Goal: Information Seeking & Learning: Check status

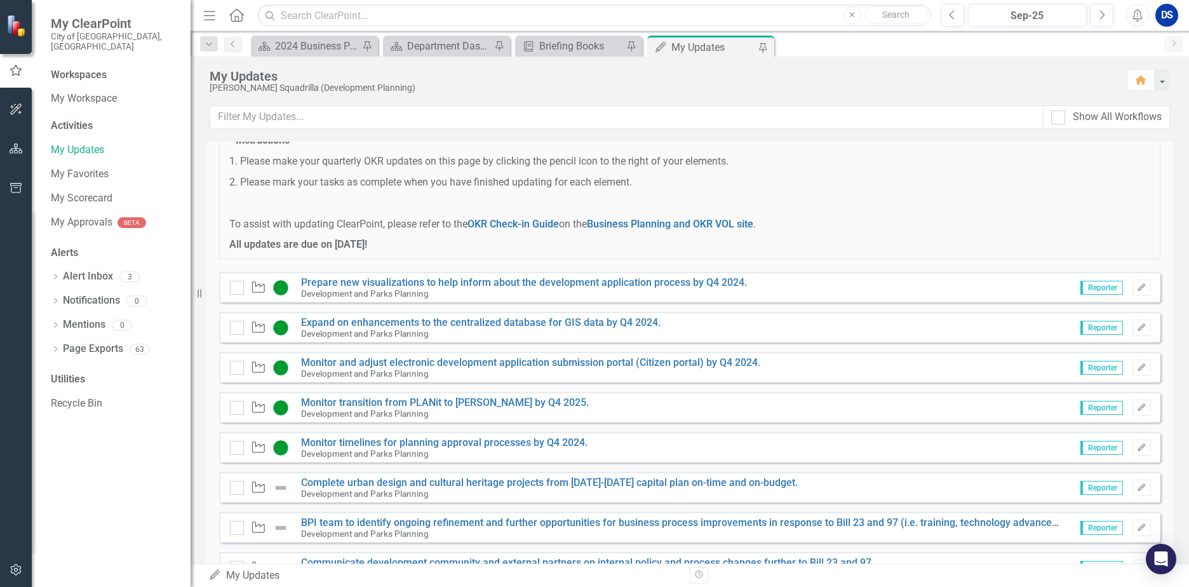
scroll to position [64, 0]
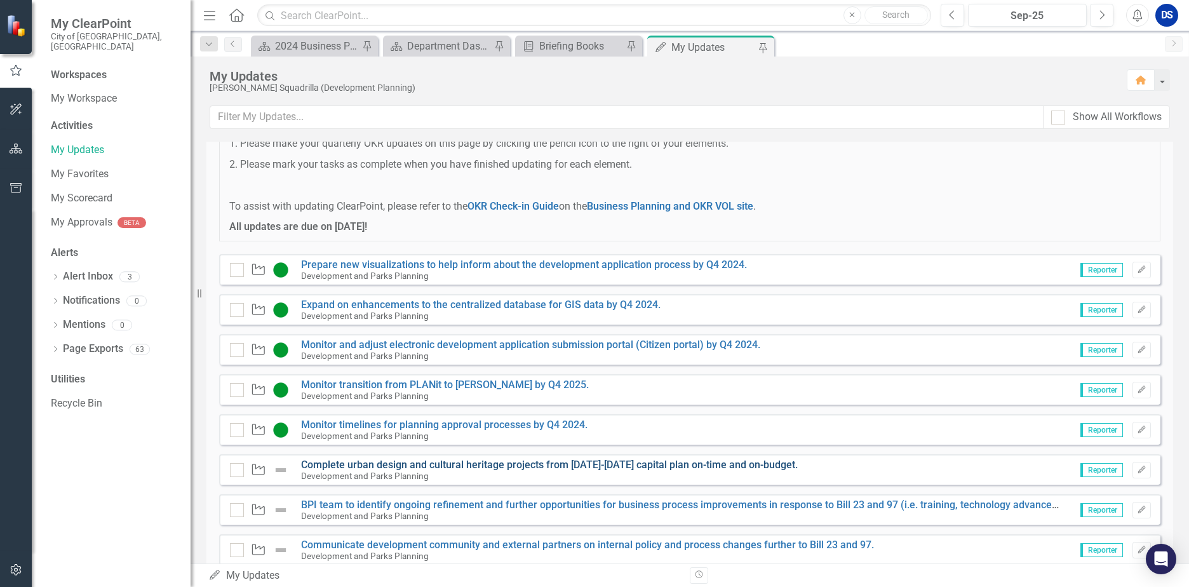
click at [419, 466] on link "Complete urban design and cultural heritage projects from [DATE]-[DATE] capital…" at bounding box center [549, 465] width 497 height 12
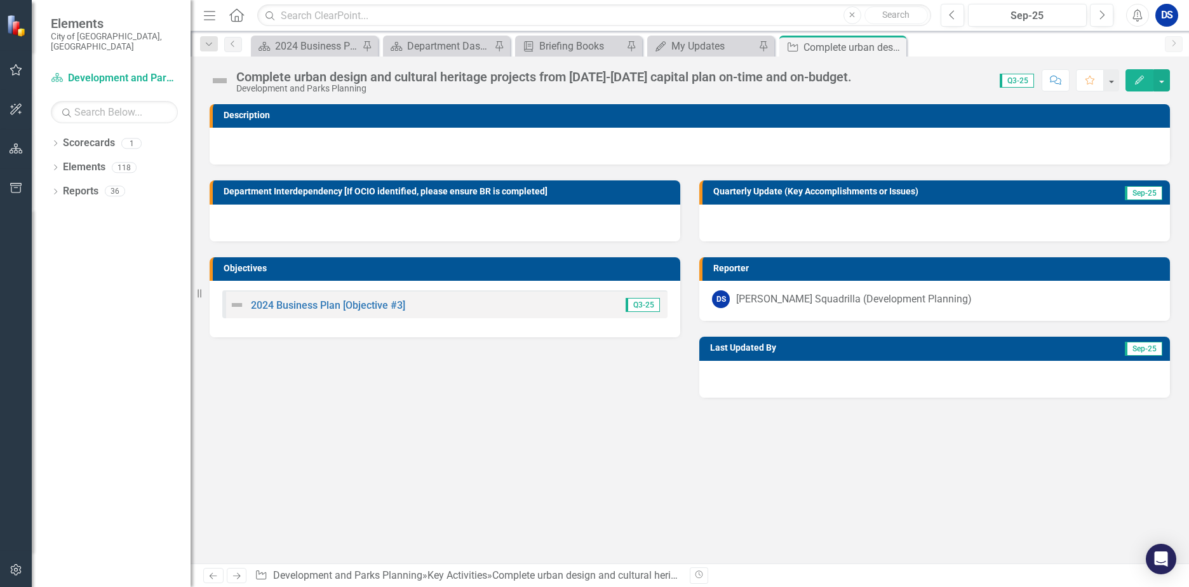
click at [842, 219] on div at bounding box center [934, 223] width 471 height 37
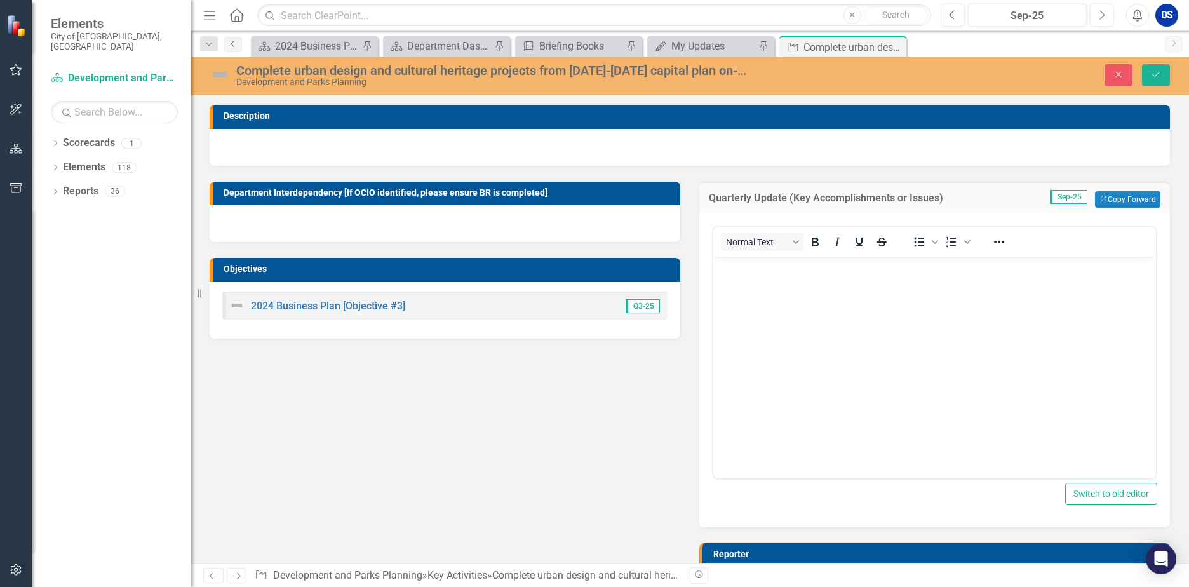
click at [235, 50] on link "Previous" at bounding box center [233, 44] width 18 height 15
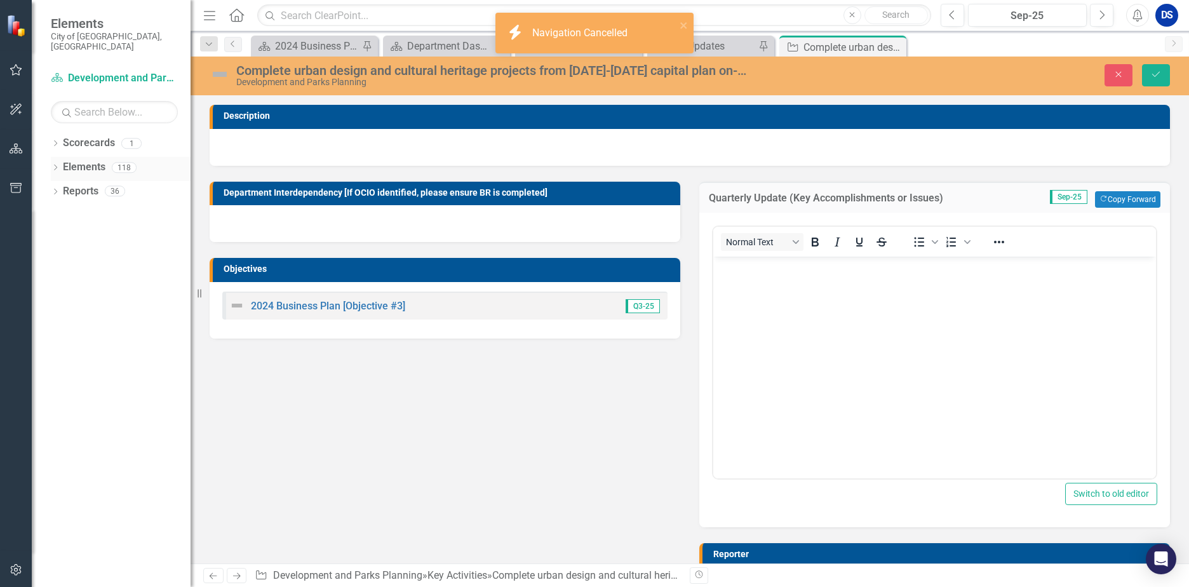
click at [88, 160] on link "Elements" at bounding box center [84, 167] width 43 height 15
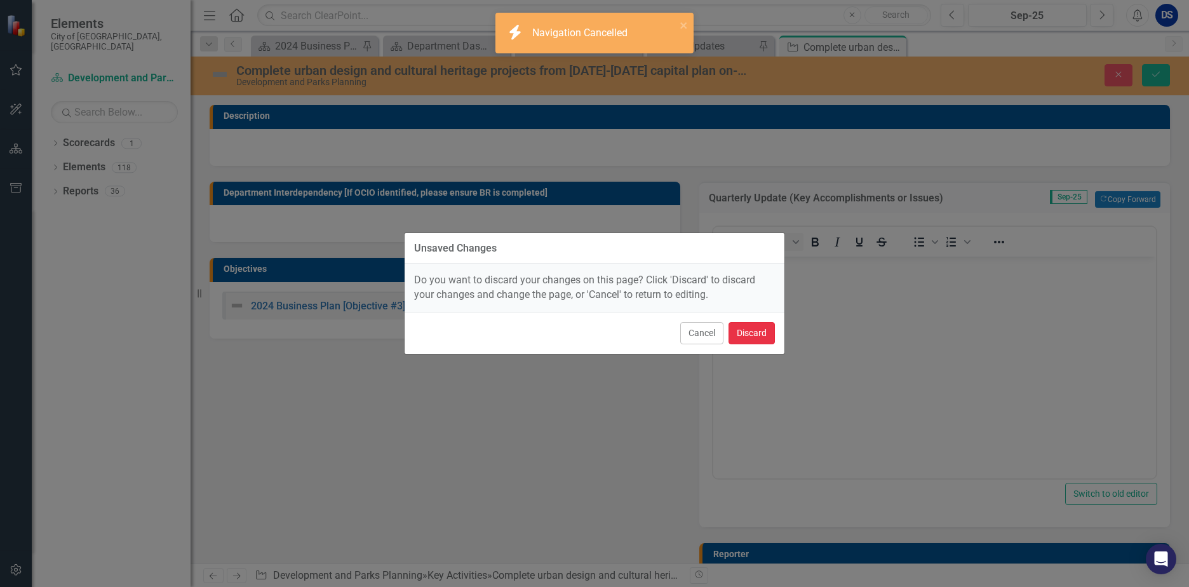
click at [743, 333] on button "Discard" at bounding box center [751, 333] width 46 height 22
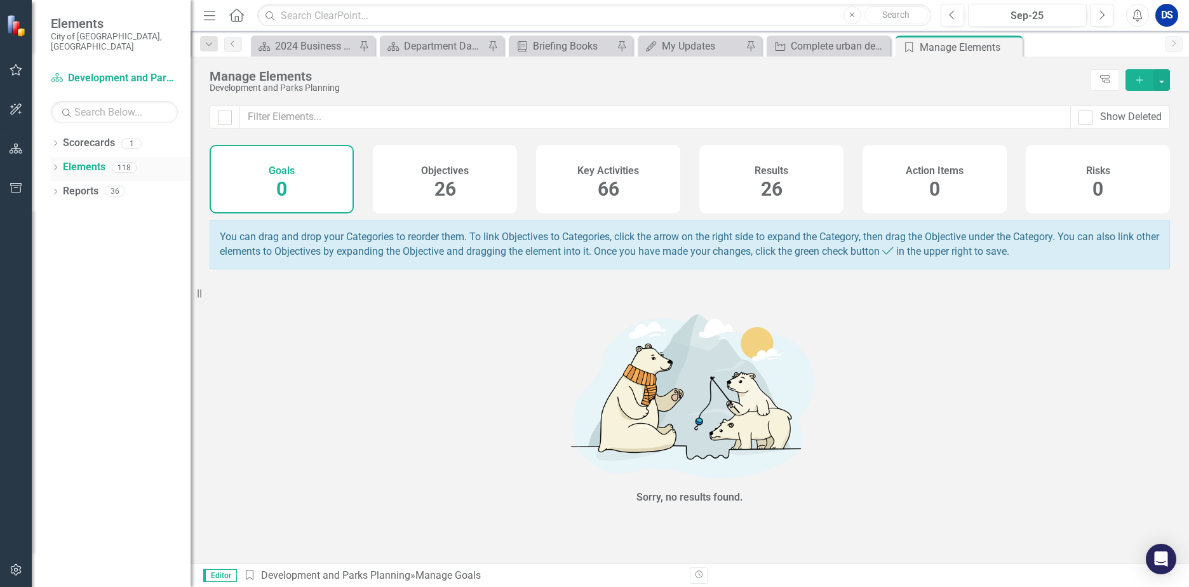
click at [74, 160] on link "Elements" at bounding box center [84, 167] width 43 height 15
click at [469, 180] on div "Objectives 26" at bounding box center [445, 179] width 144 height 69
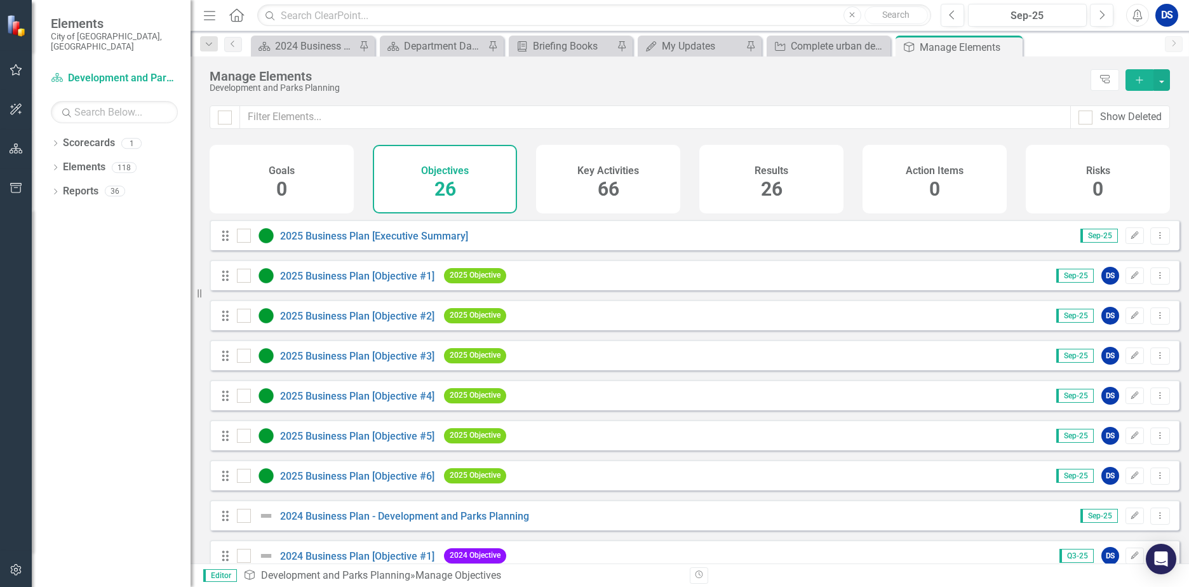
click at [380, 323] on div "2025 Business Plan [Objective #2]" at bounding box center [337, 315] width 201 height 15
click at [383, 322] on link "2025 Business Plan [Objective #2]" at bounding box center [357, 316] width 154 height 12
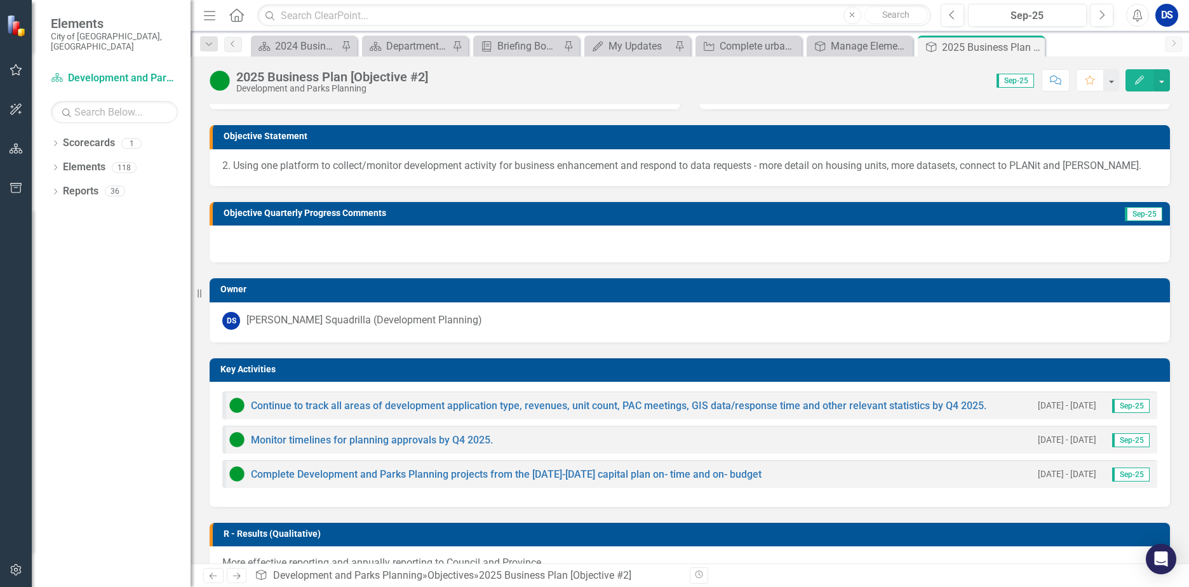
scroll to position [127, 0]
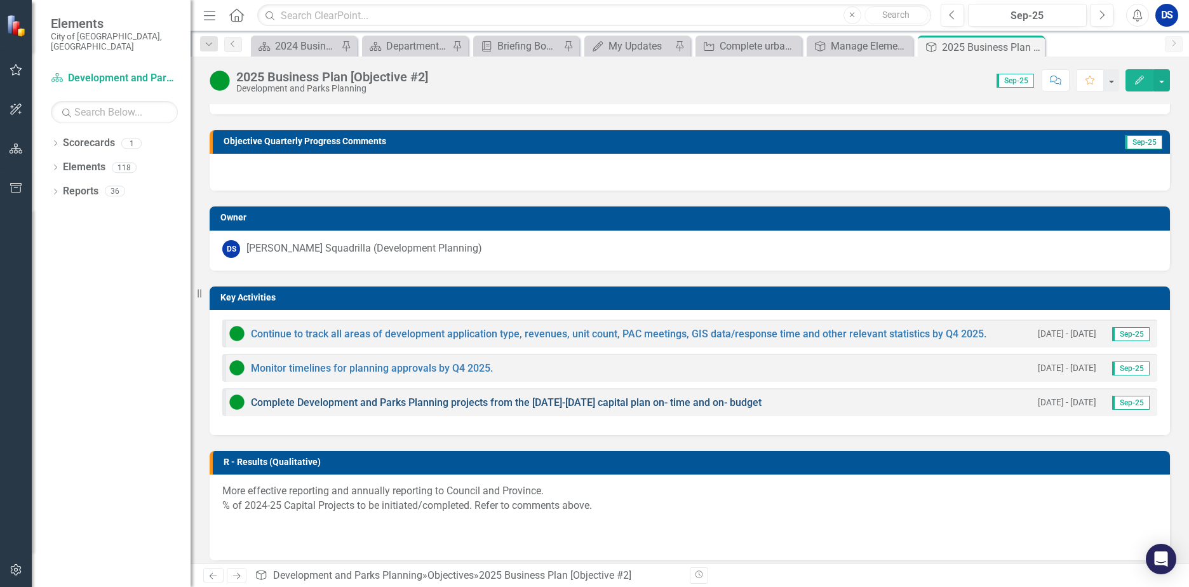
click at [414, 405] on link "Complete Development and Parks Planning projects from the [DATE]-[DATE] capital…" at bounding box center [506, 402] width 511 height 12
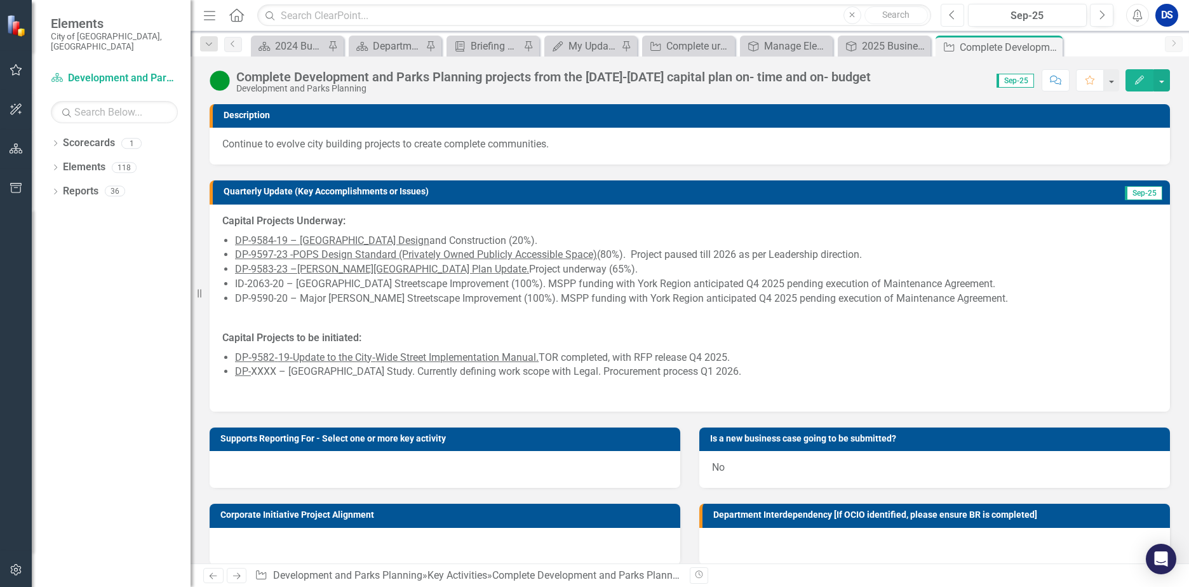
click at [955, 22] on button "Previous" at bounding box center [952, 15] width 23 height 23
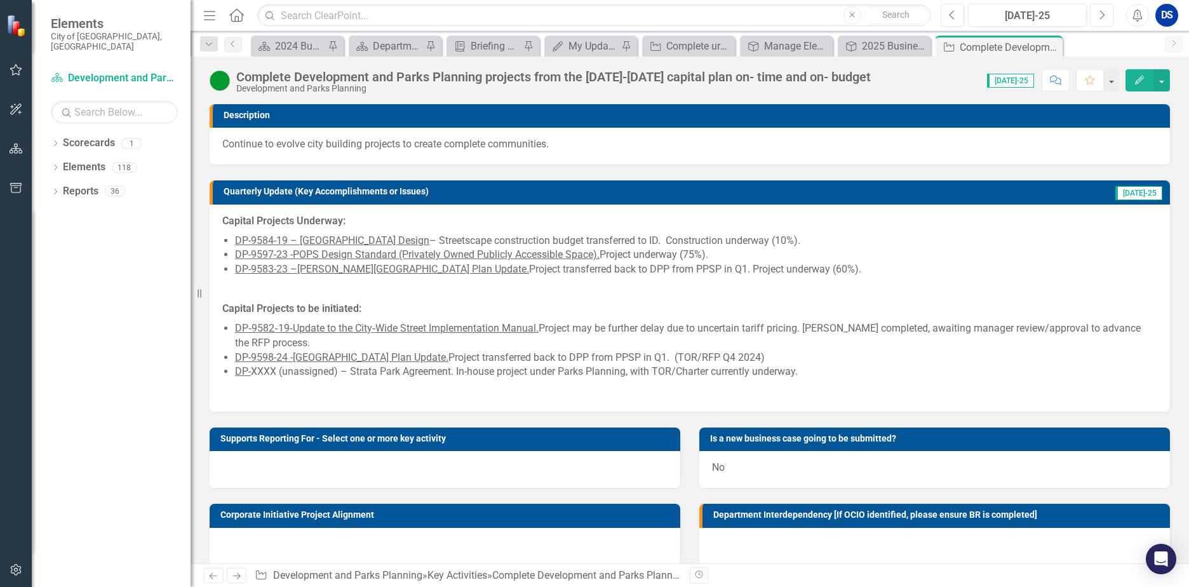
click at [1101, 12] on icon "button" at bounding box center [1102, 14] width 5 height 9
click at [1102, 12] on icon "button" at bounding box center [1102, 14] width 5 height 9
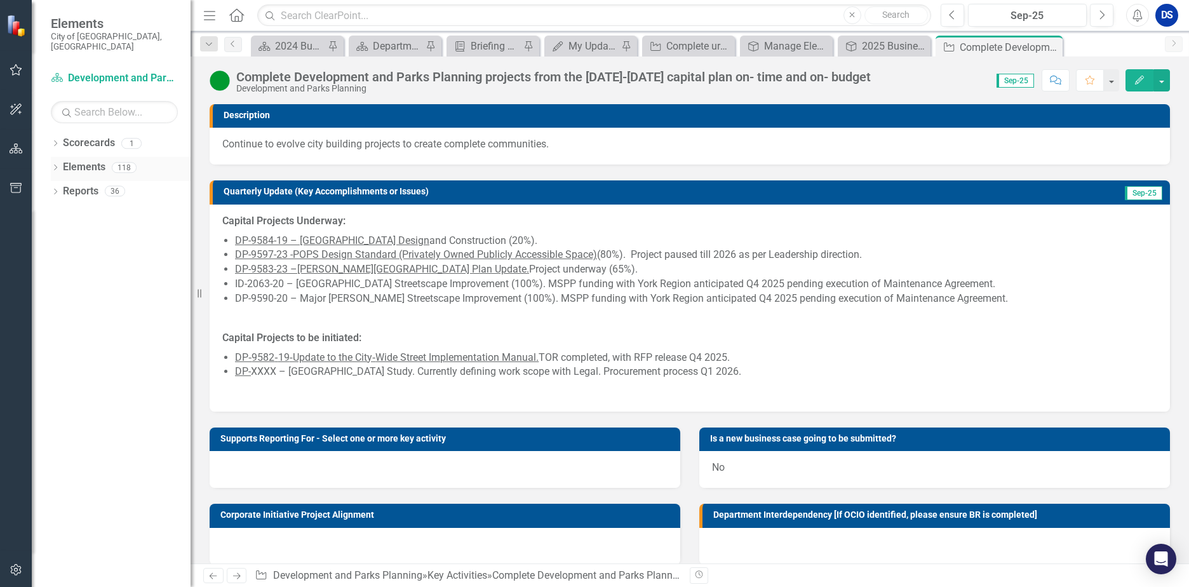
drag, startPoint x: 88, startPoint y: 157, endPoint x: 165, endPoint y: 196, distance: 86.6
click at [88, 160] on link "Elements" at bounding box center [84, 167] width 43 height 15
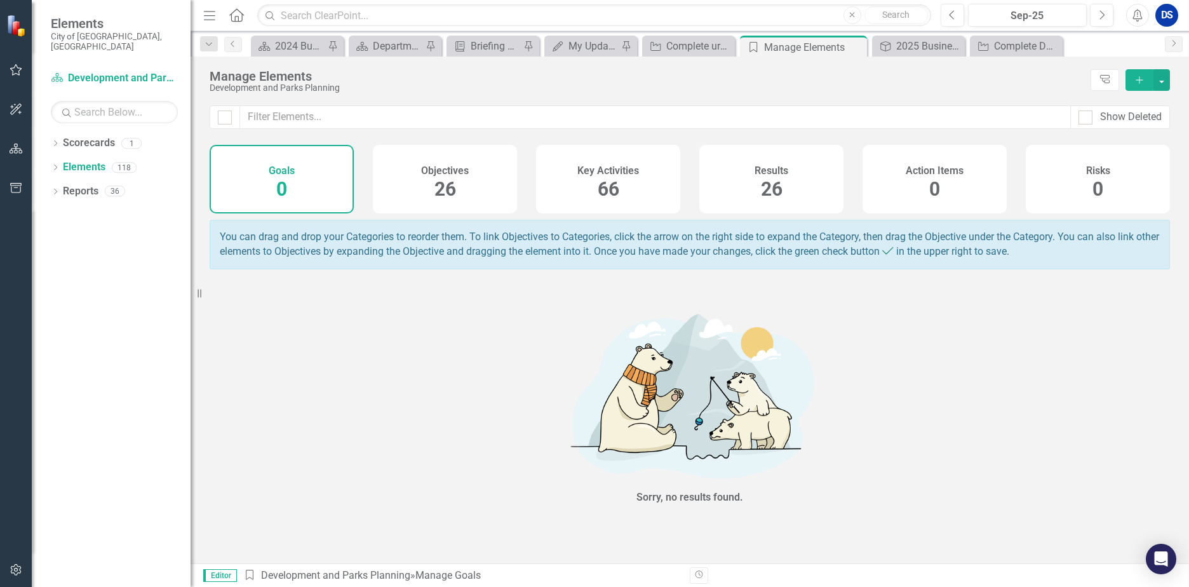
click at [402, 170] on div "Objectives 26" at bounding box center [445, 179] width 144 height 69
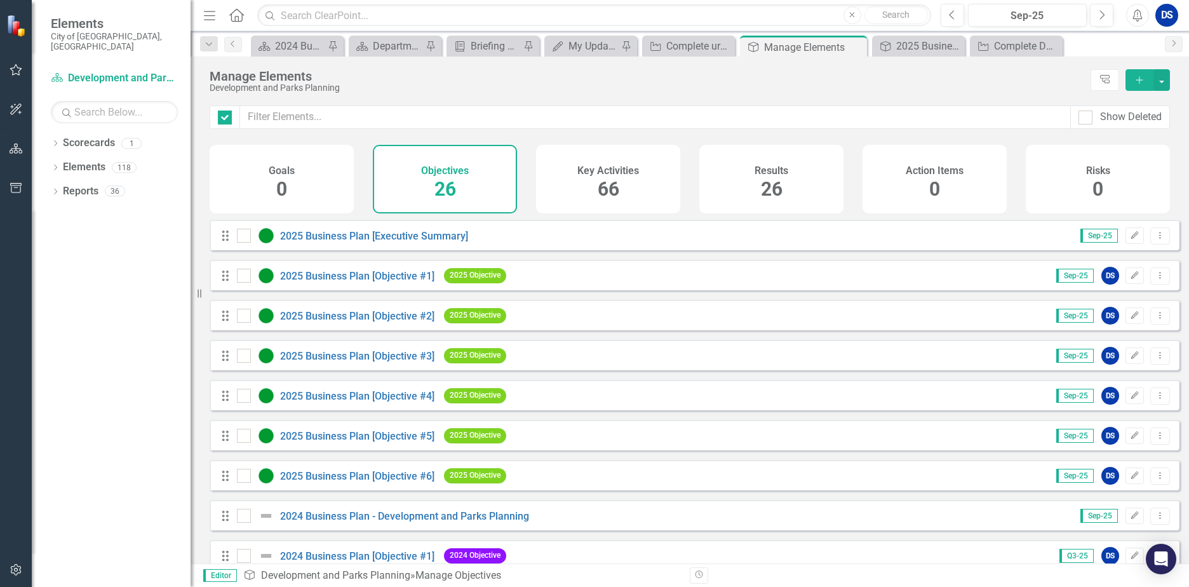
checkbox input "false"
click at [402, 322] on link "2025 Business Plan [Objective #2]" at bounding box center [357, 316] width 154 height 12
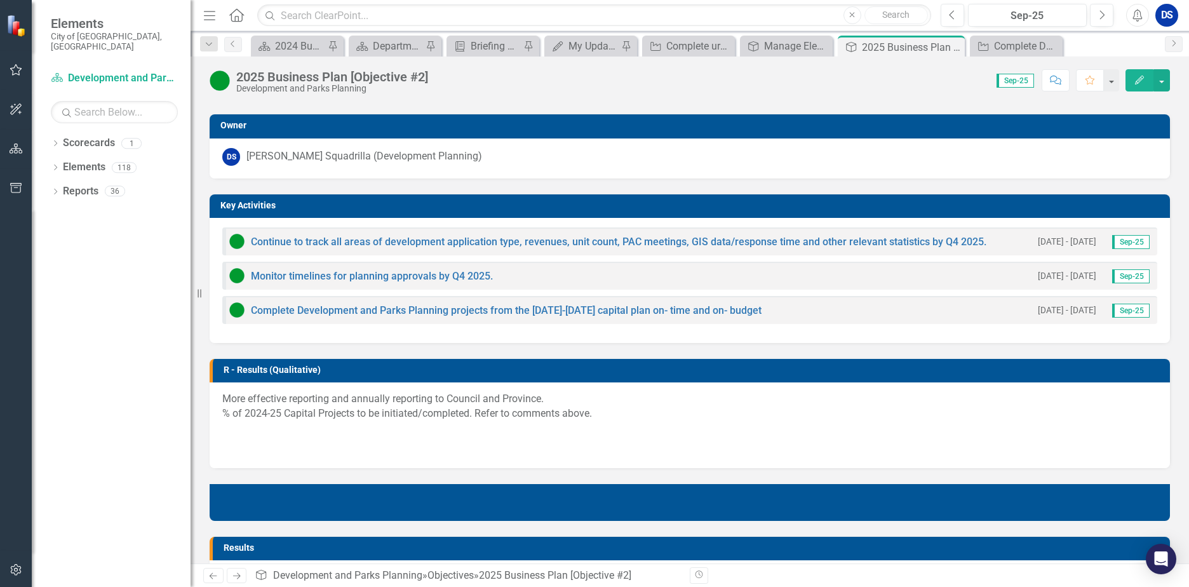
scroll to position [318, 0]
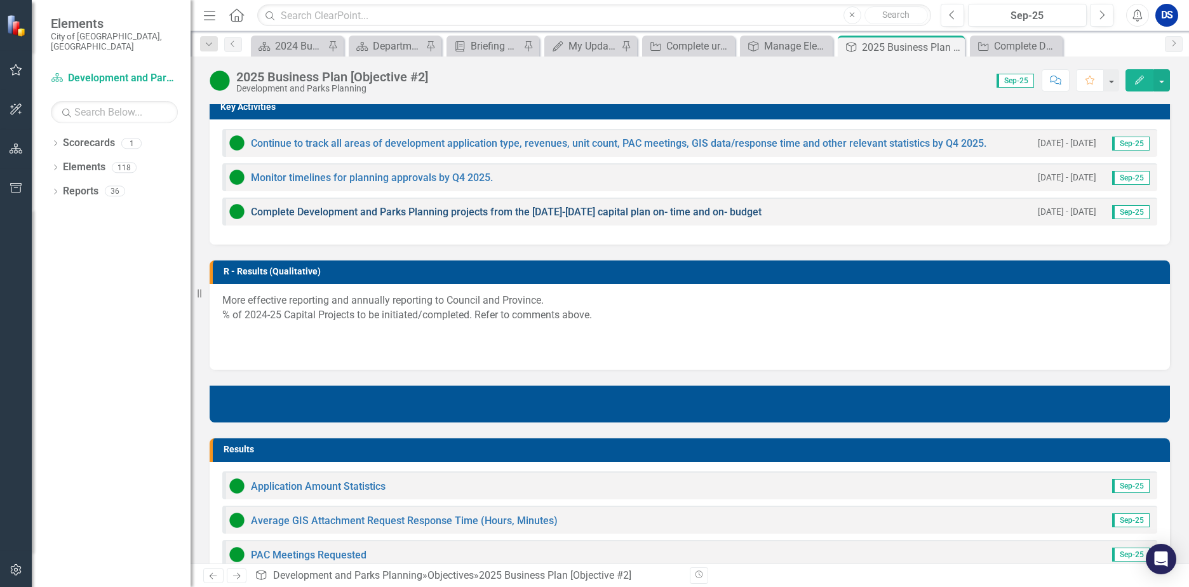
click at [498, 209] on link "Complete Development and Parks Planning projects from the [DATE]-[DATE] capital…" at bounding box center [506, 212] width 511 height 12
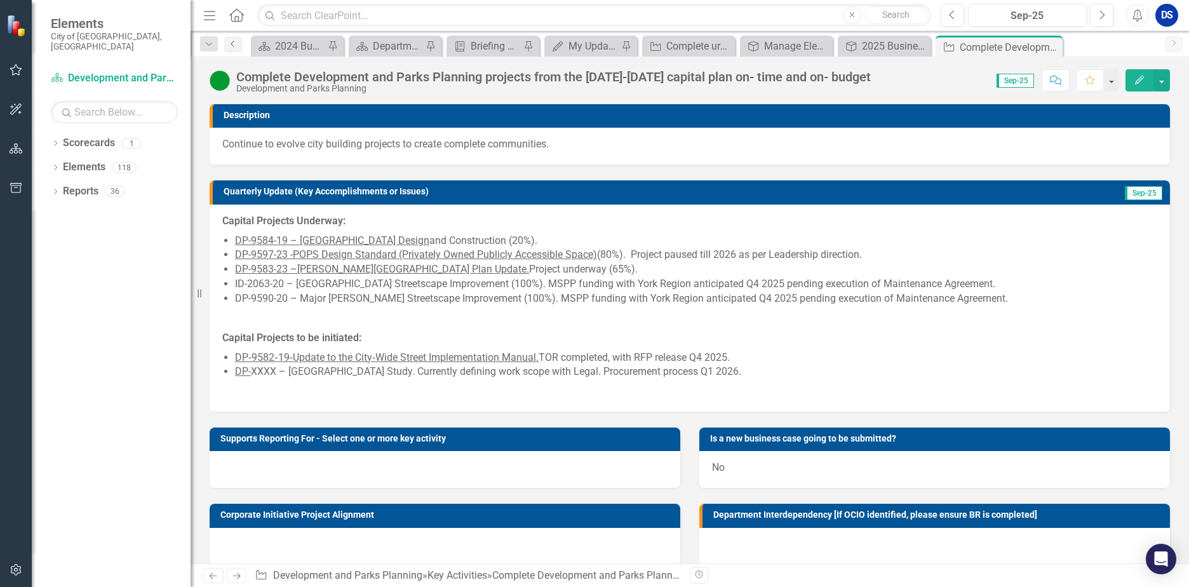
click at [230, 45] on icon "Previous" at bounding box center [233, 44] width 10 height 8
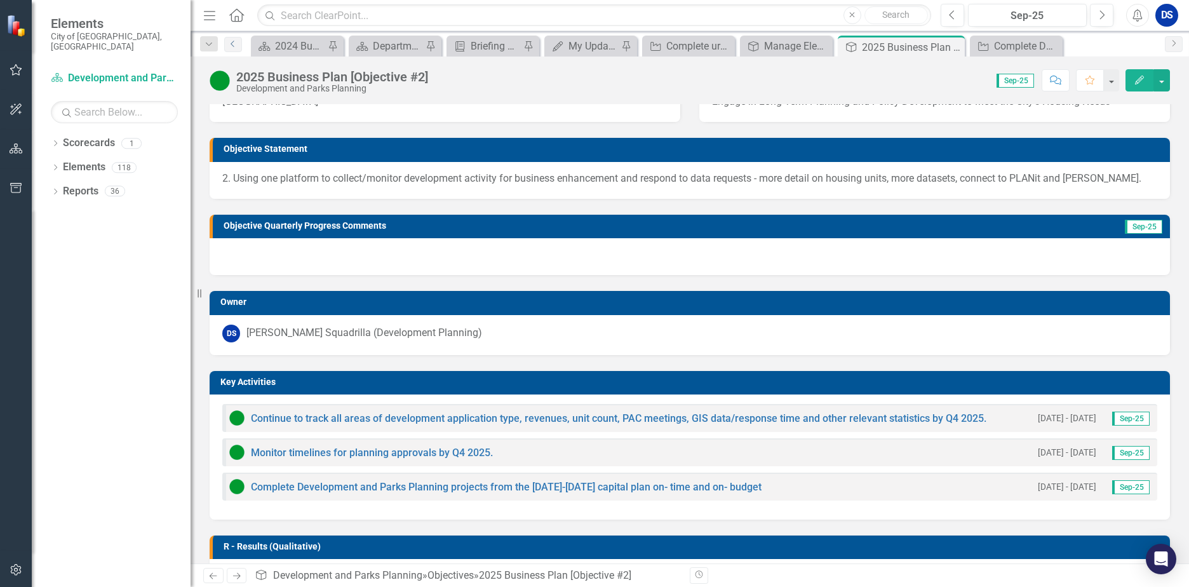
scroll to position [64, 0]
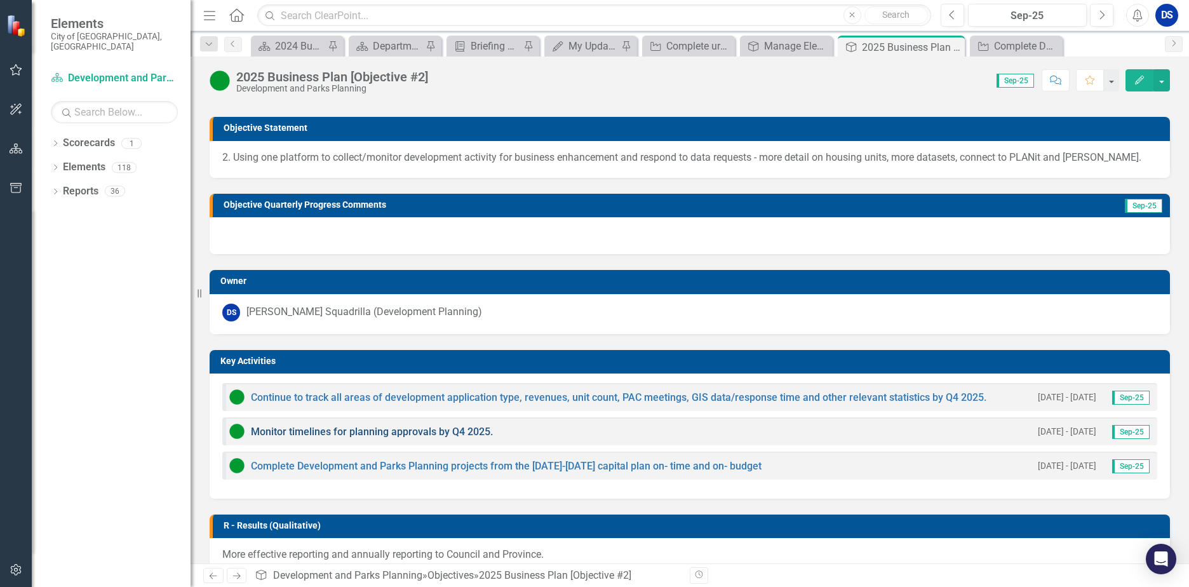
click at [408, 432] on link "Monitor timelines for planning approvals by Q4 2025." at bounding box center [372, 432] width 242 height 12
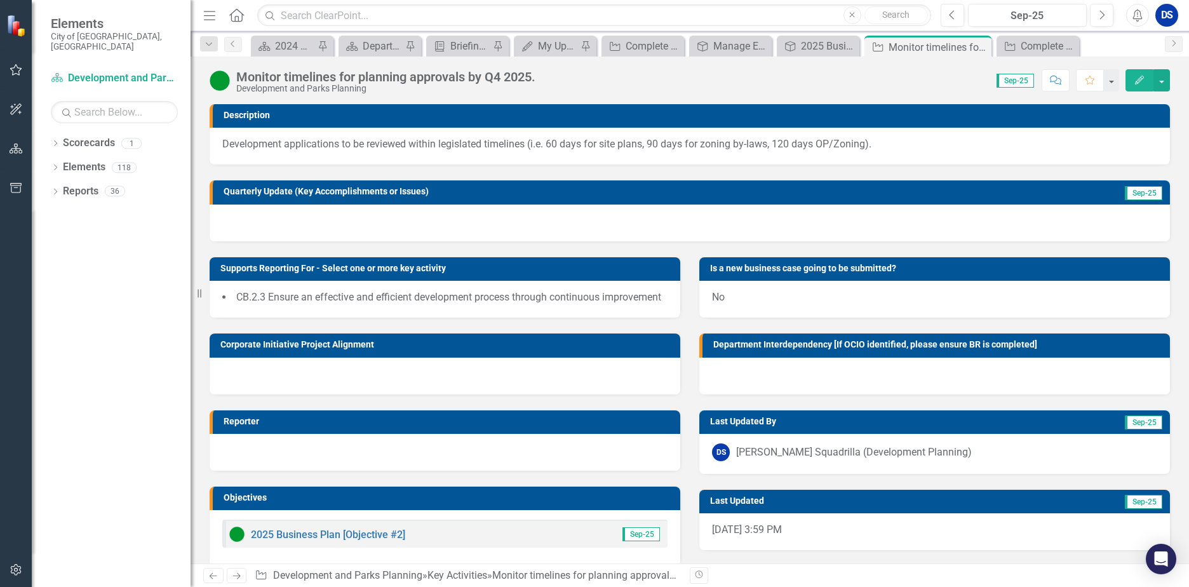
click at [359, 225] on div at bounding box center [690, 223] width 960 height 37
drag, startPoint x: 359, startPoint y: 225, endPoint x: 924, endPoint y: 217, distance: 565.3
click at [359, 225] on div at bounding box center [690, 223] width 960 height 37
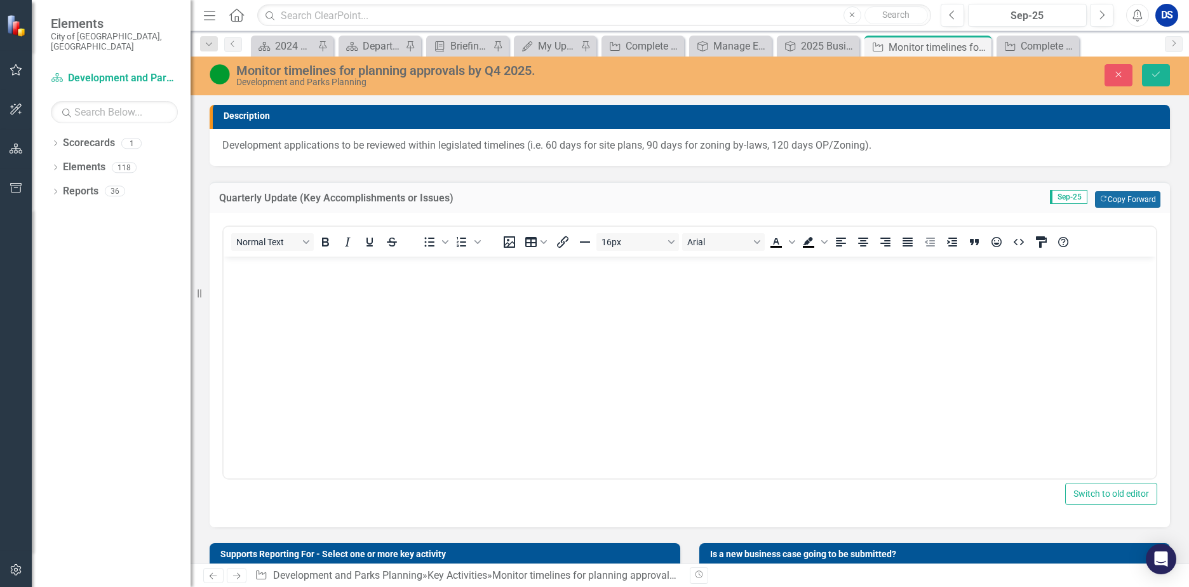
click at [1114, 197] on button "Copy Forward Copy Forward" at bounding box center [1127, 199] width 65 height 17
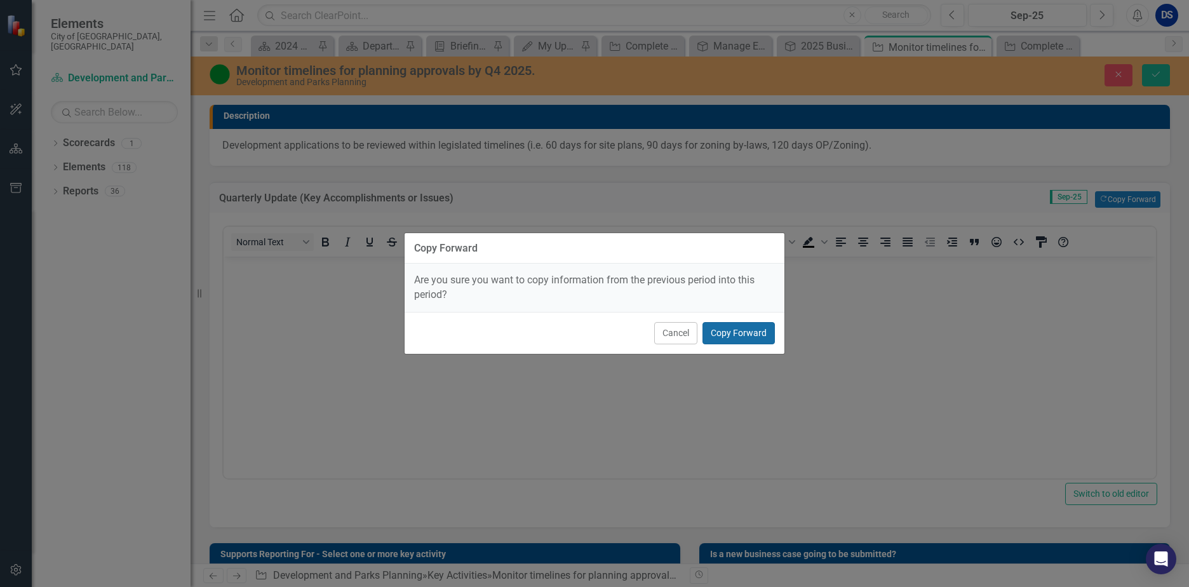
click at [749, 332] on button "Copy Forward" at bounding box center [738, 333] width 72 height 22
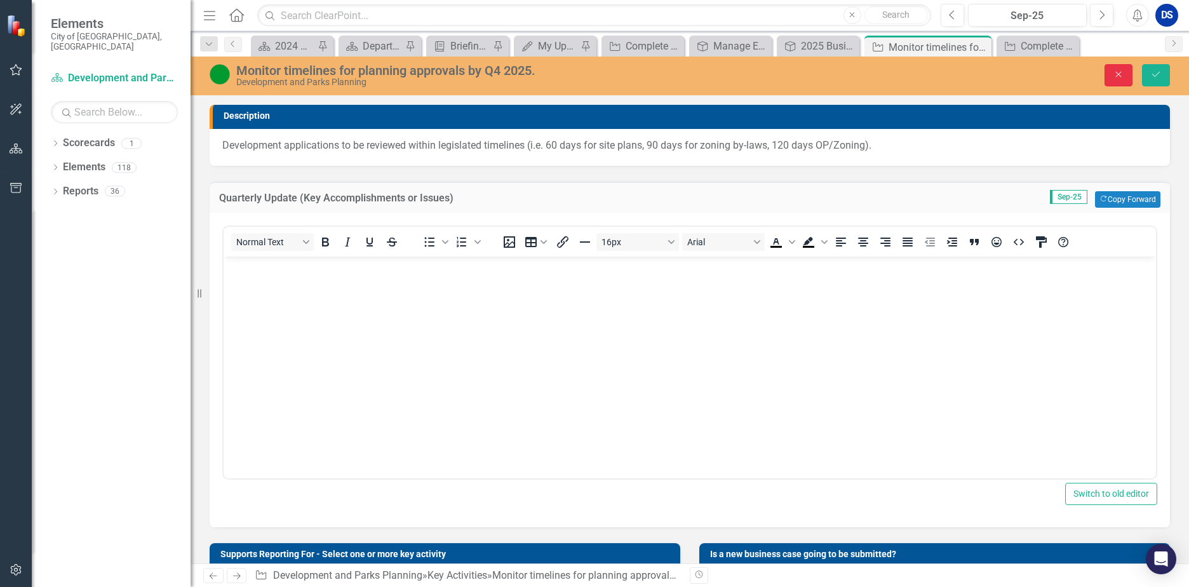
click at [1123, 77] on icon "Close" at bounding box center [1118, 74] width 11 height 9
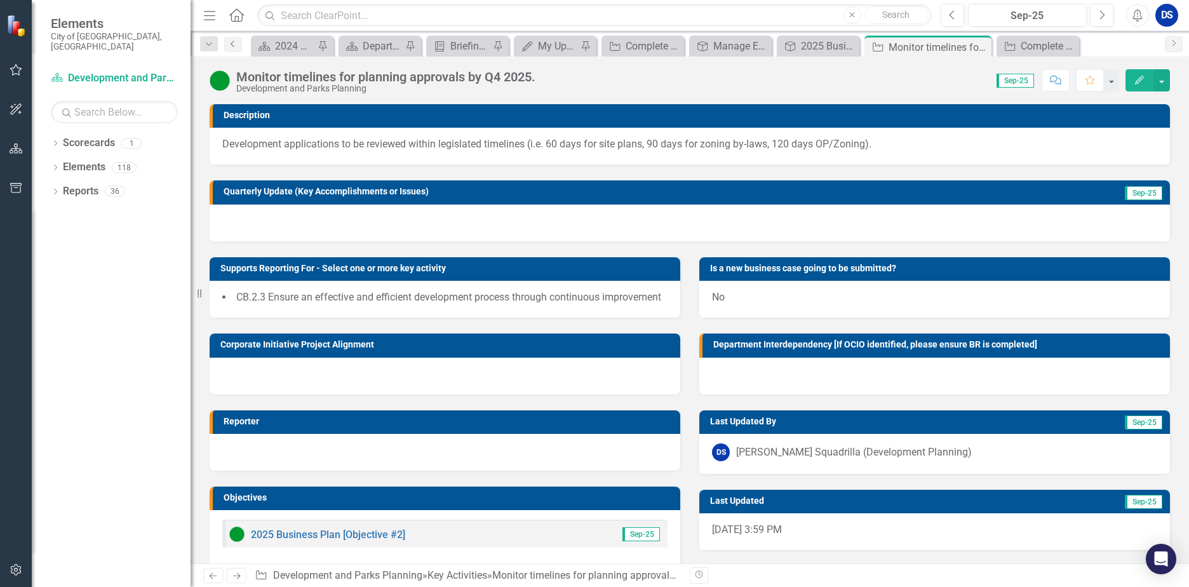
click at [228, 46] on icon "Previous" at bounding box center [233, 44] width 10 height 8
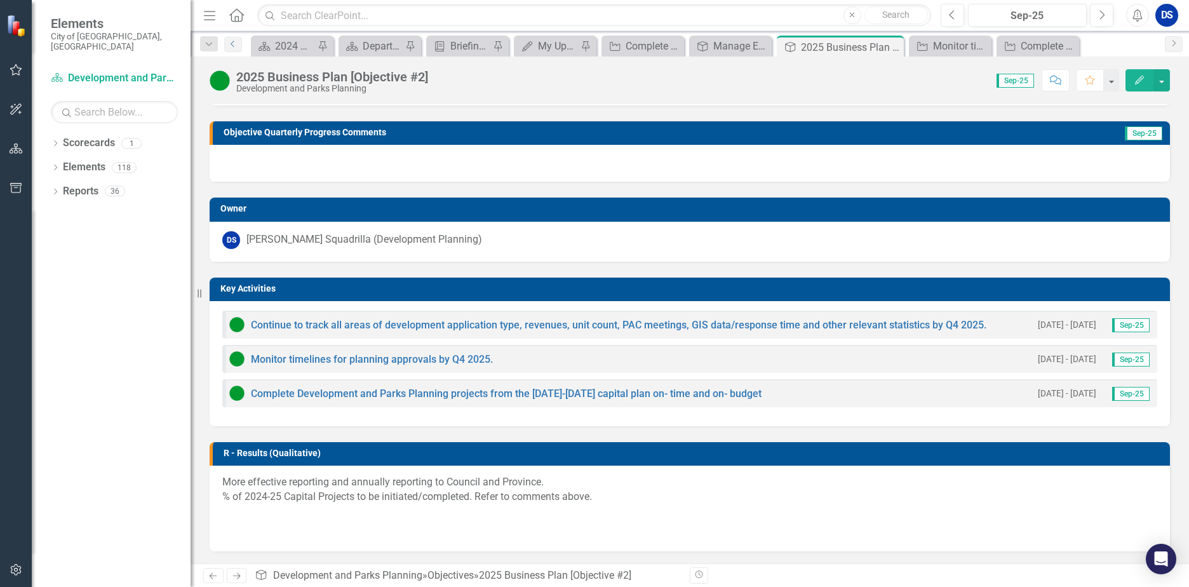
scroll to position [254, 0]
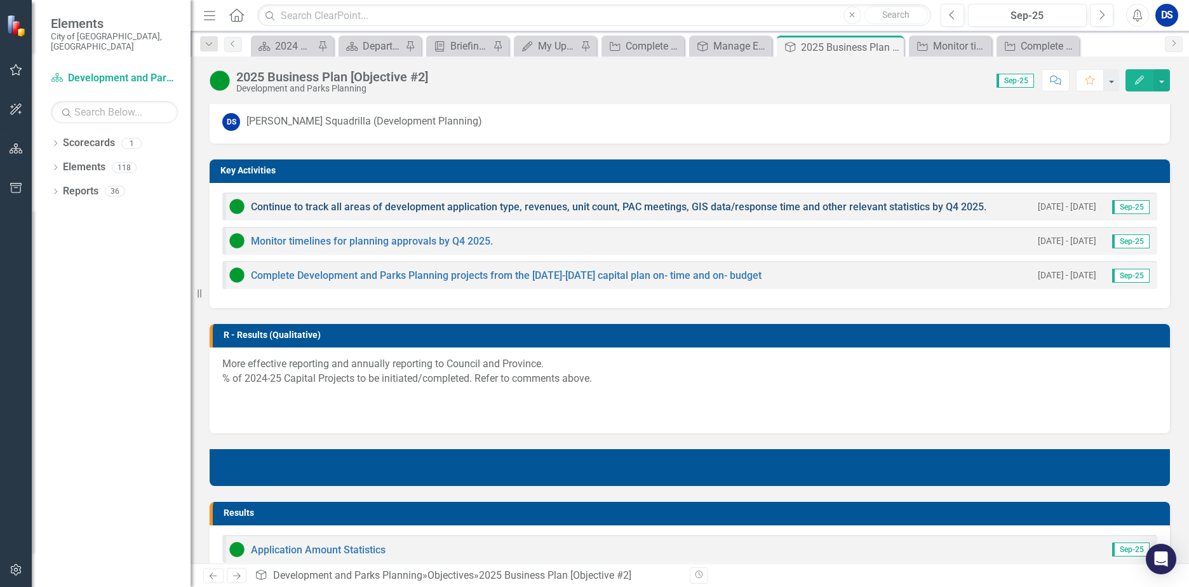
click at [460, 209] on link "Continue to track all areas of development application type, revenues, unit cou…" at bounding box center [618, 207] width 735 height 12
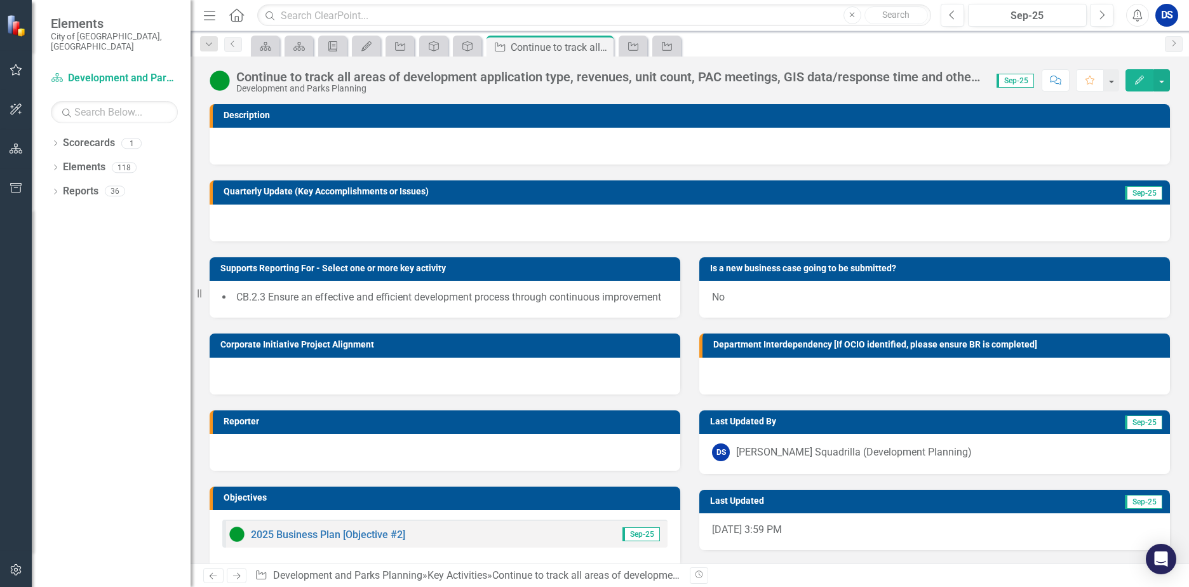
scroll to position [30, 0]
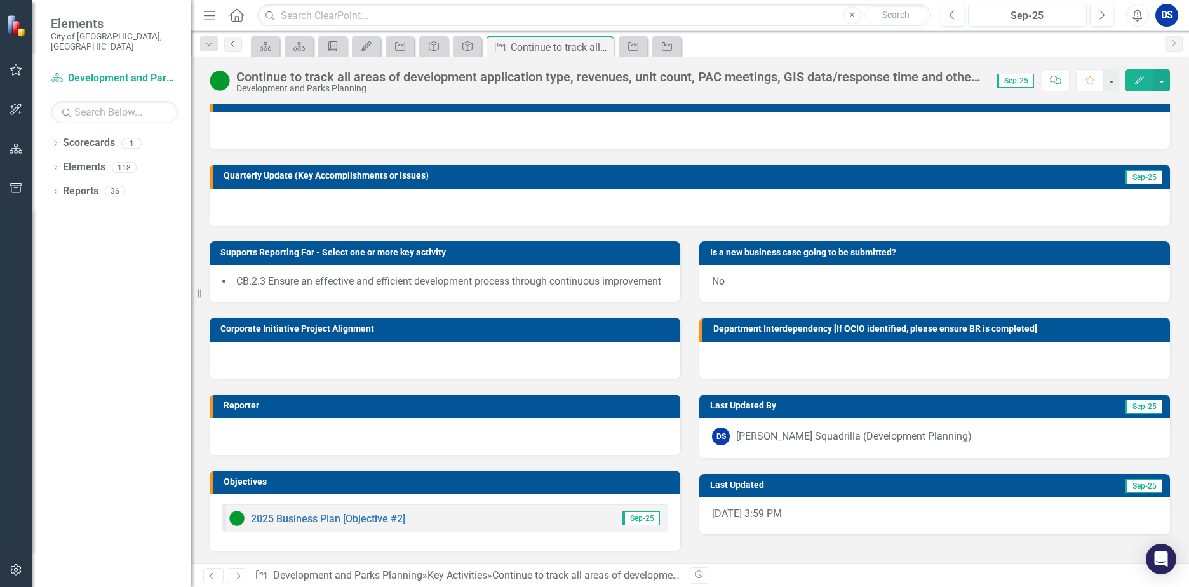
click at [227, 46] on link "Previous" at bounding box center [233, 44] width 18 height 15
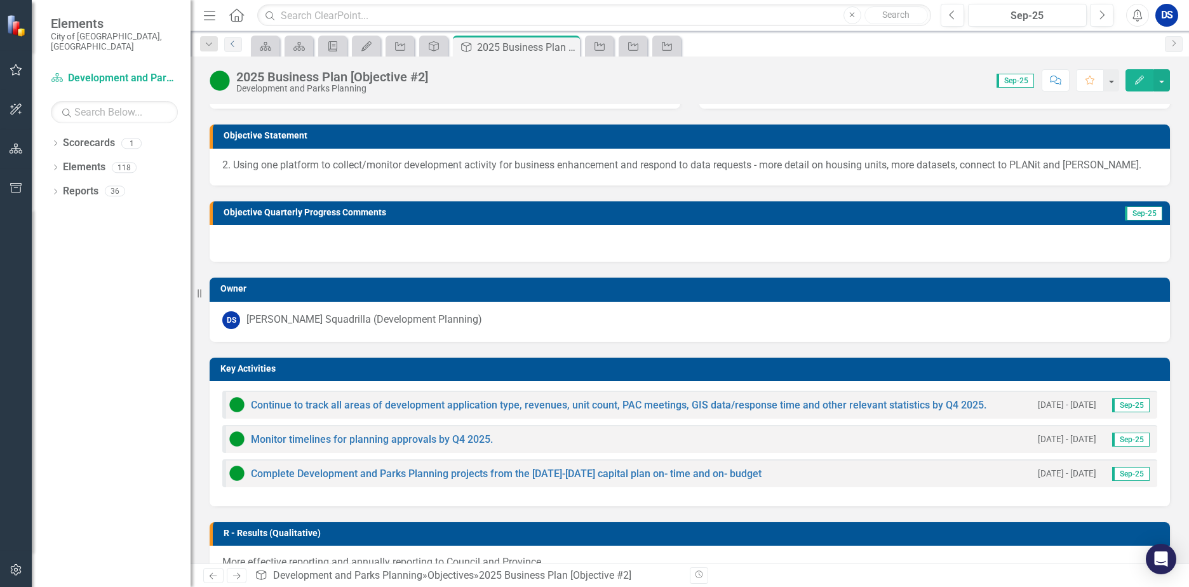
scroll to position [127, 0]
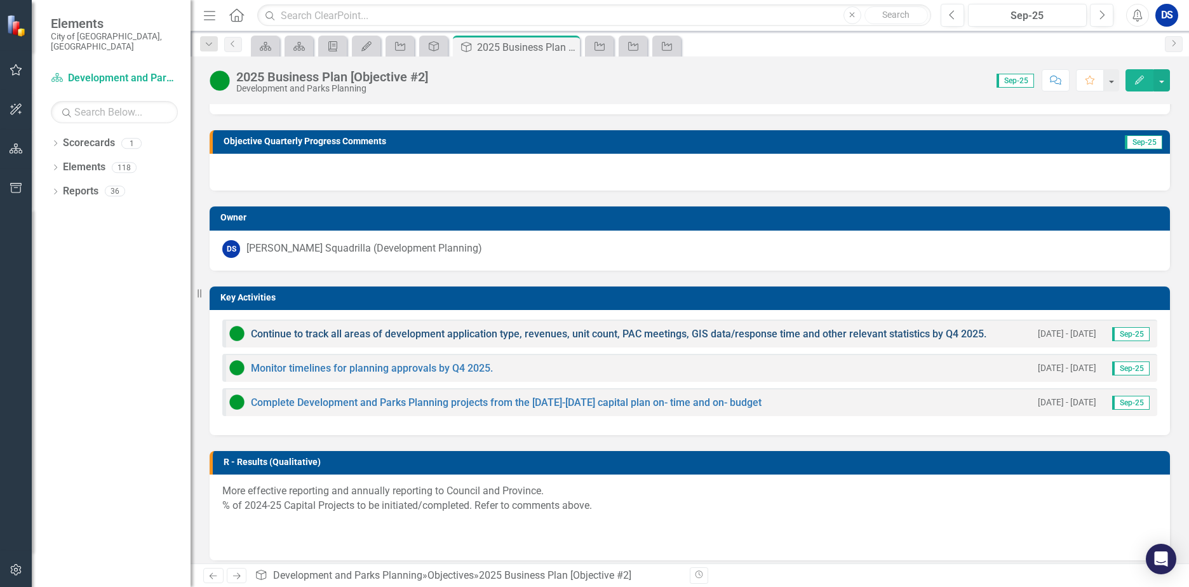
click at [561, 335] on link "Continue to track all areas of development application type, revenues, unit cou…" at bounding box center [618, 334] width 735 height 12
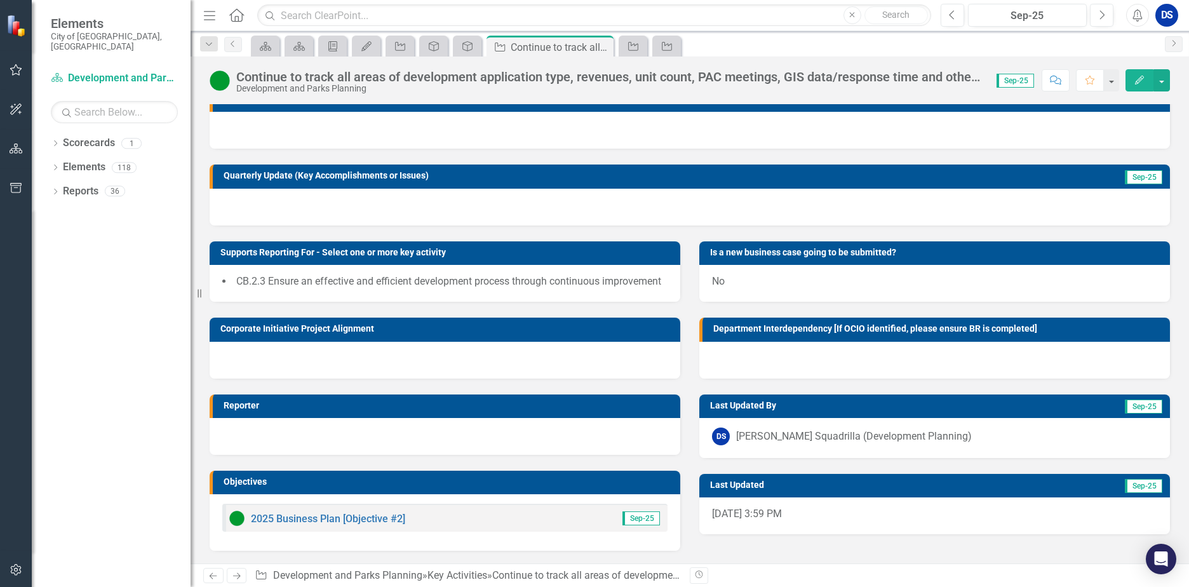
scroll to position [30, 0]
click at [234, 42] on icon "Previous" at bounding box center [233, 44] width 10 height 8
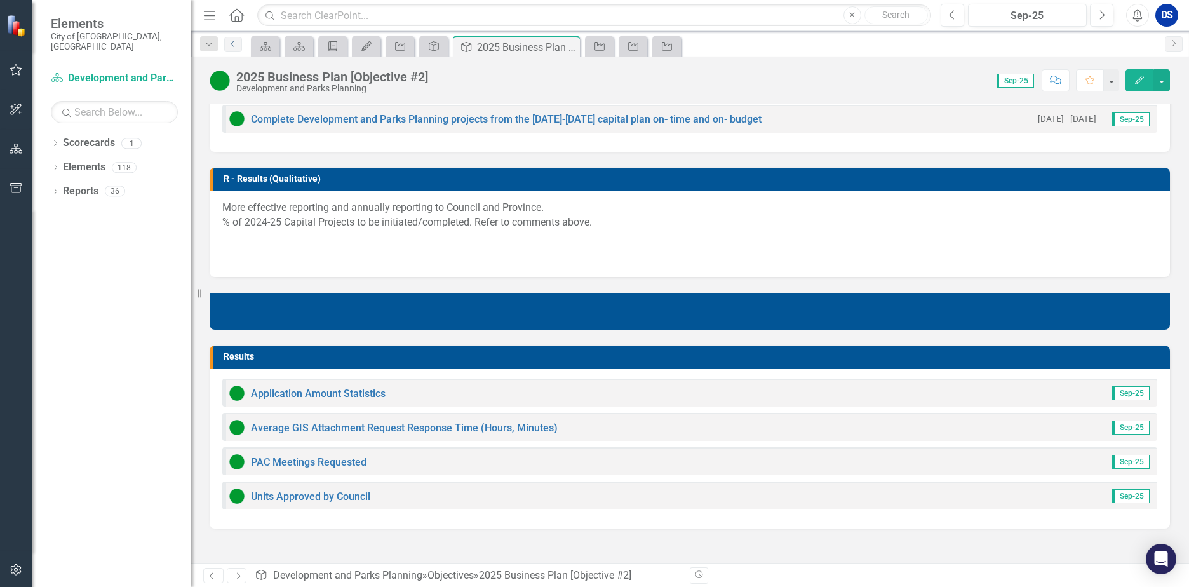
scroll to position [508, 0]
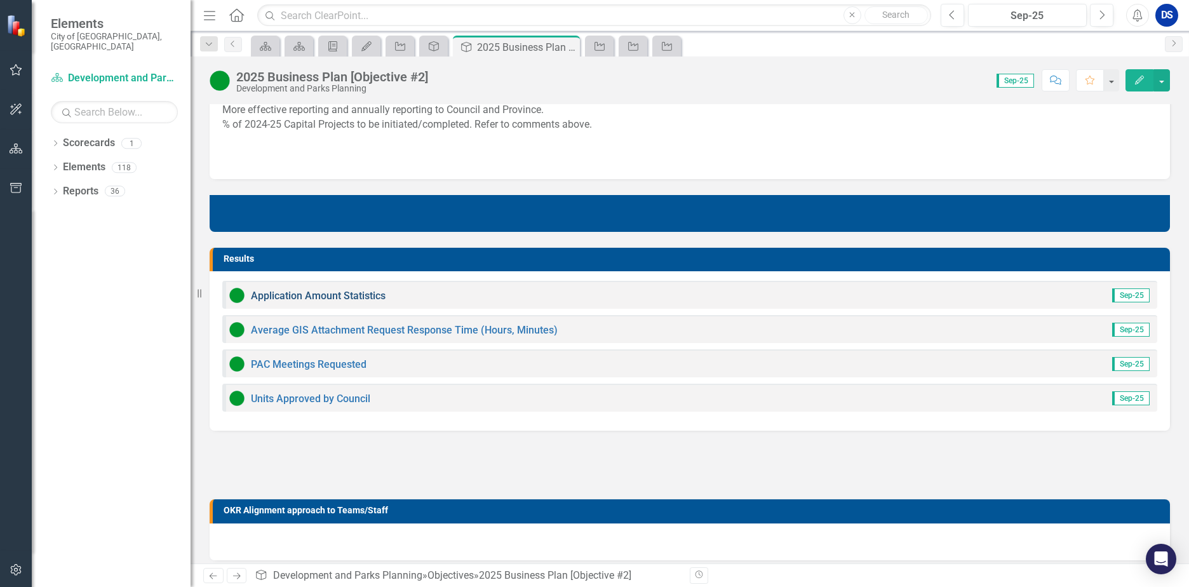
click at [330, 300] on link "Application Amount Statistics" at bounding box center [318, 296] width 135 height 12
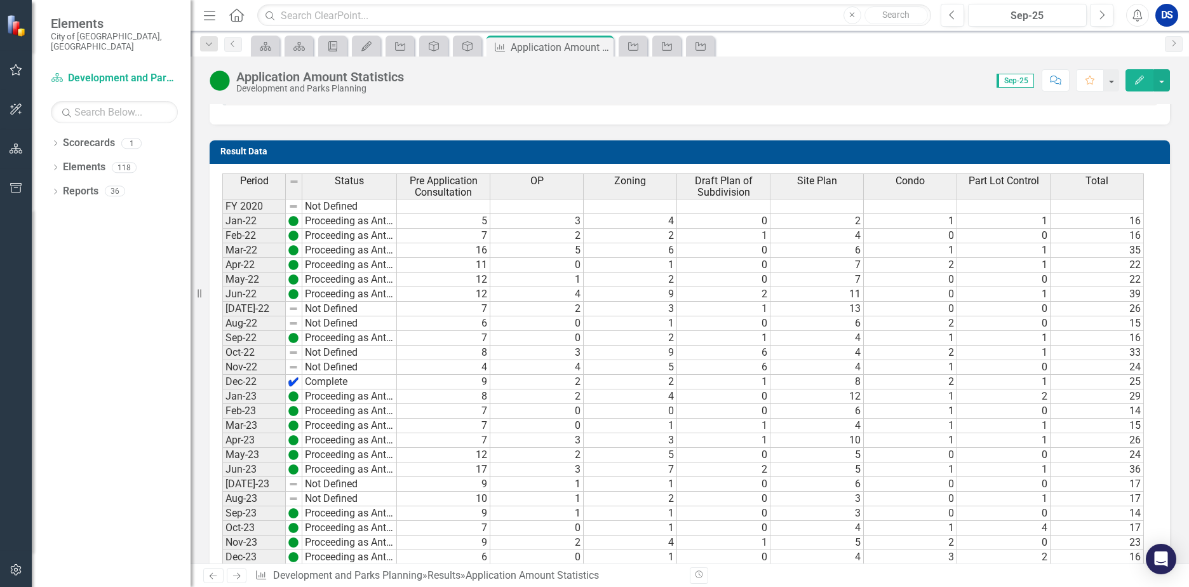
scroll to position [762, 0]
